Goal: Task Accomplishment & Management: Use online tool/utility

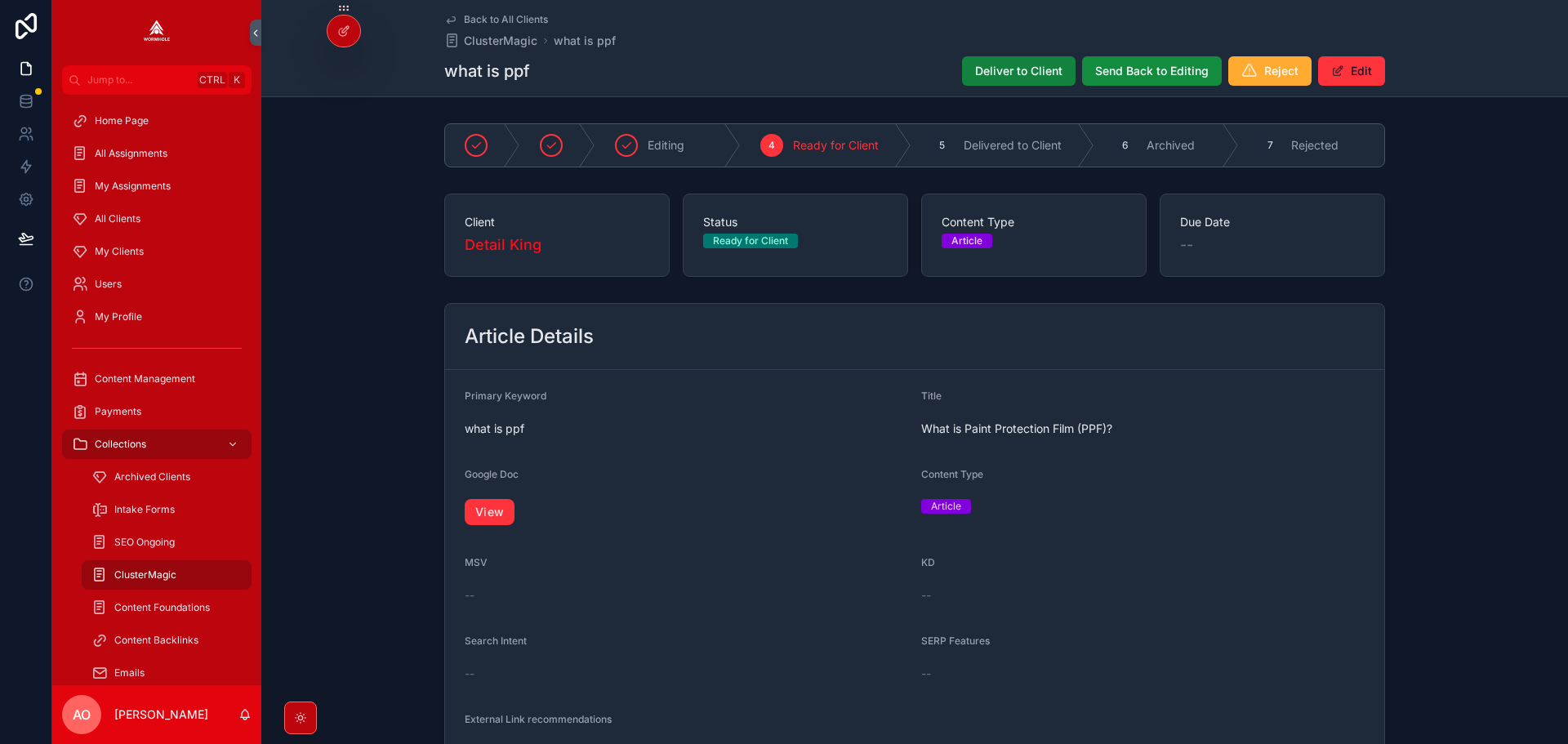
click at [1034, 67] on span "Deliver to Client" at bounding box center [1018, 70] width 87 height 16
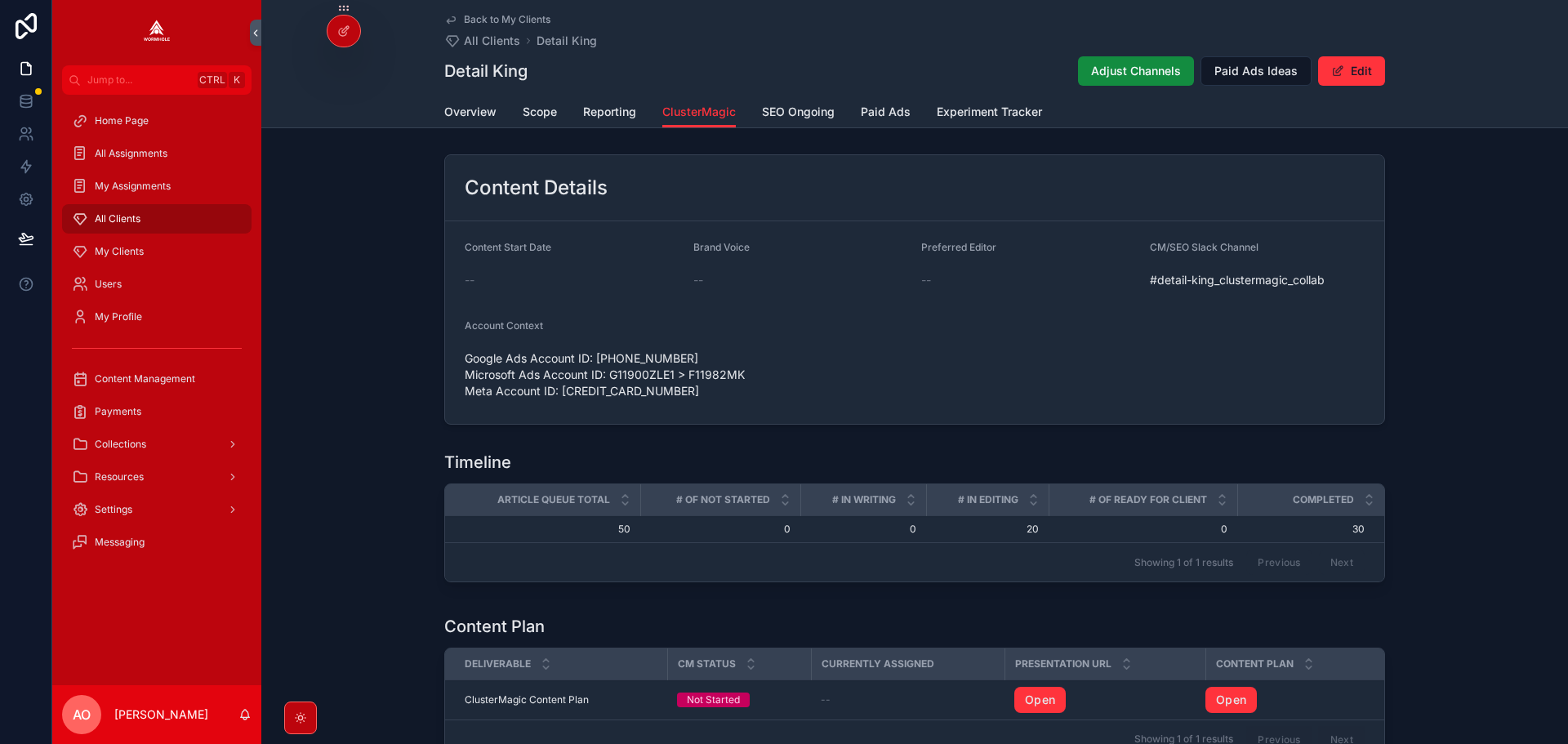
scroll to position [731, 0]
